Goal: Task Accomplishment & Management: Manage account settings

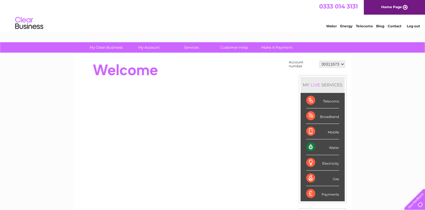
scroll to position [84, 0]
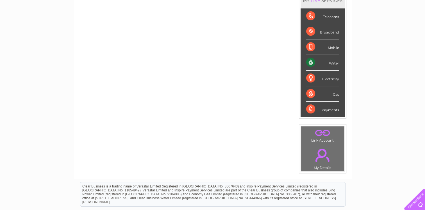
click at [332, 62] on div "Water" at bounding box center [322, 62] width 33 height 15
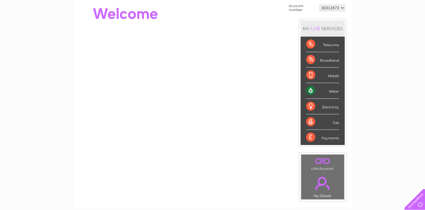
scroll to position [0, 0]
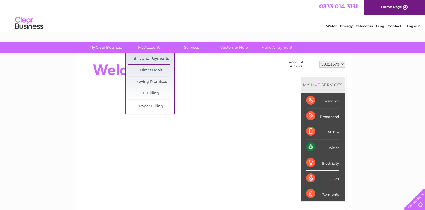
click at [147, 58] on link "Bills and Payments" at bounding box center [151, 58] width 46 height 11
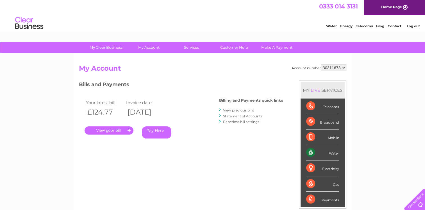
click at [110, 130] on link "." at bounding box center [109, 130] width 49 height 8
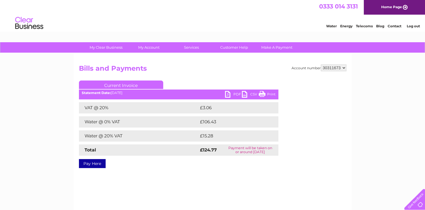
click at [227, 94] on link "PDF" at bounding box center [233, 95] width 17 height 8
